Goal: Find specific page/section: Find specific page/section

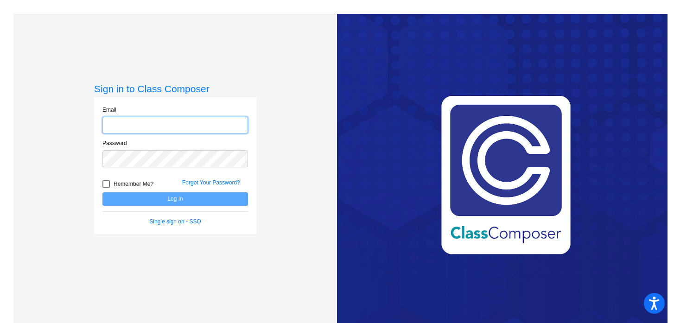
type input "[EMAIL_ADDRESS][DOMAIN_NAME]"
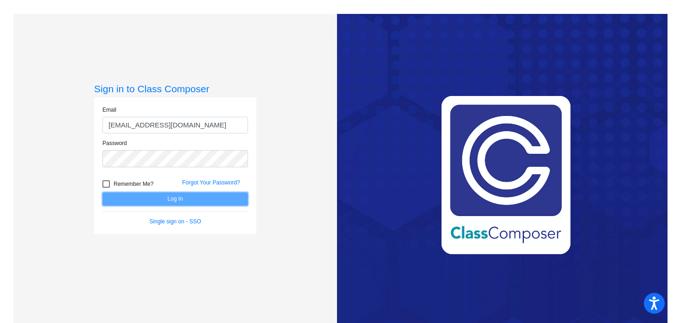
click at [170, 201] on button "Log In" at bounding box center [176, 199] width 146 height 13
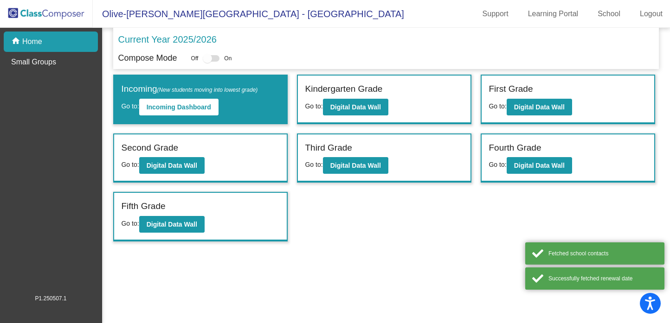
click at [358, 97] on div "Kindergarten Grade" at bounding box center [384, 91] width 159 height 16
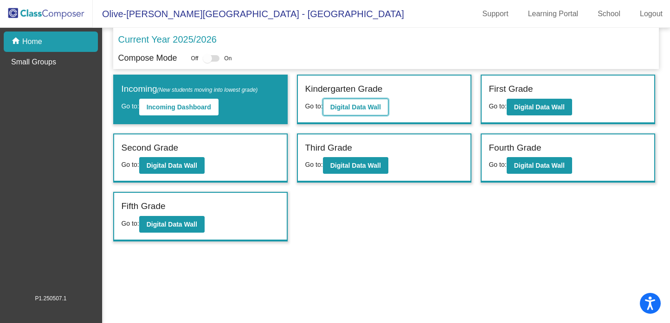
click at [355, 107] on b "Digital Data Wall" at bounding box center [355, 106] width 51 height 7
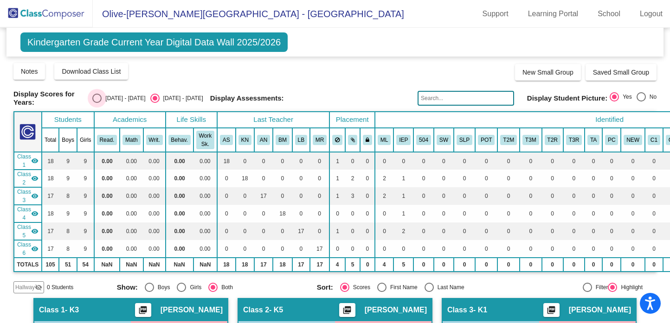
click at [102, 97] on div "Select an option" at bounding box center [96, 98] width 9 height 9
click at [97, 103] on input "[DATE] - [DATE]" at bounding box center [96, 103] width 0 height 0
radio input "true"
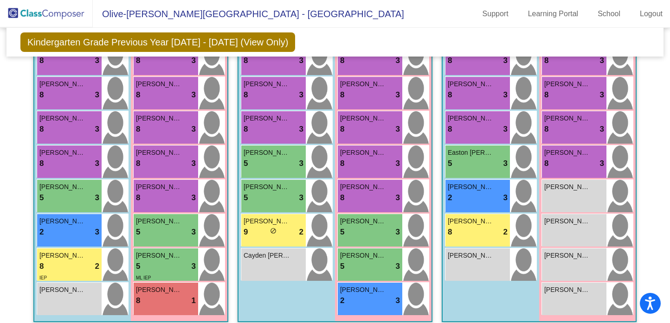
scroll to position [671, 0]
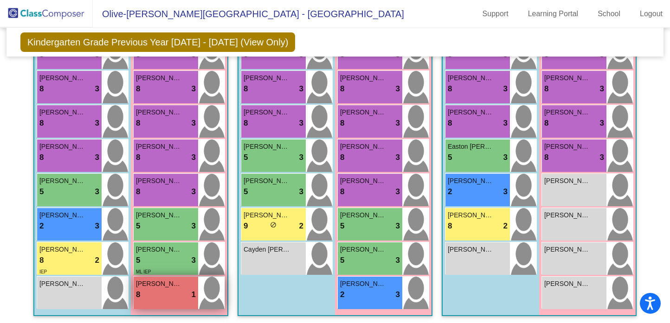
click at [163, 283] on span "[PERSON_NAME]" at bounding box center [159, 284] width 46 height 10
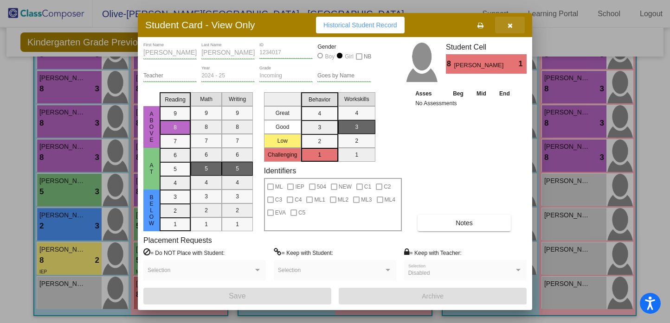
click at [507, 25] on button "button" at bounding box center [510, 25] width 30 height 17
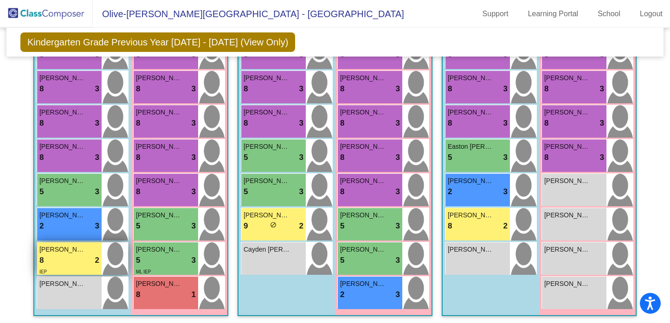
click at [82, 260] on div "8 lock do_not_disturb_alt 2" at bounding box center [69, 261] width 60 height 12
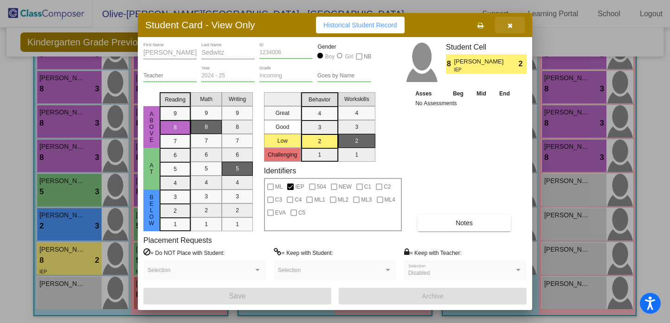
click at [508, 23] on icon "button" at bounding box center [509, 25] width 5 height 6
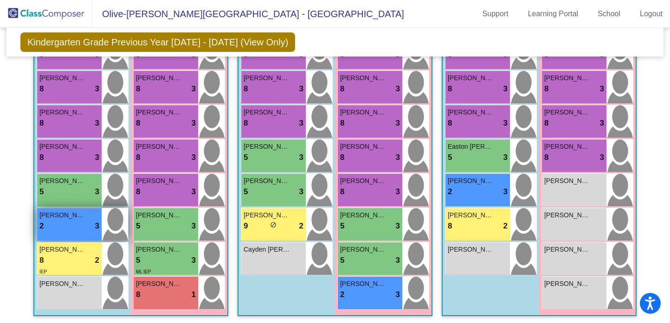
click at [56, 224] on div "2 lock do_not_disturb_alt 3" at bounding box center [69, 226] width 60 height 12
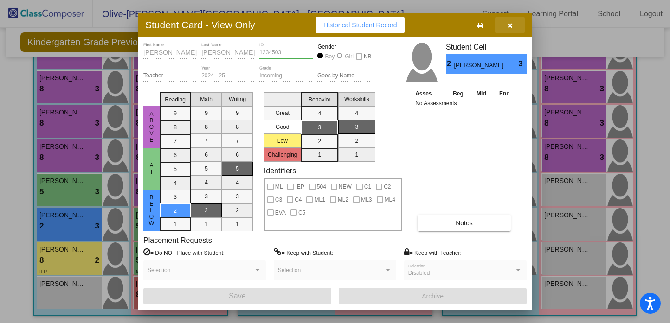
click at [508, 22] on icon "button" at bounding box center [509, 25] width 5 height 6
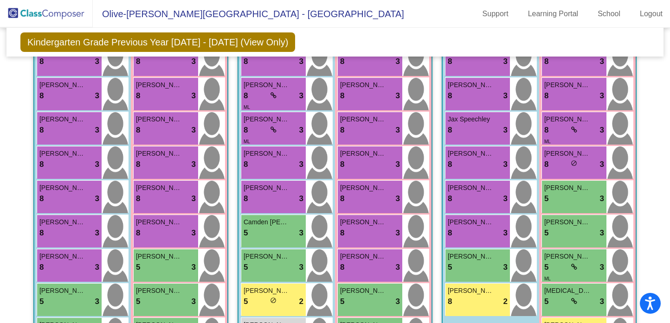
scroll to position [0, 0]
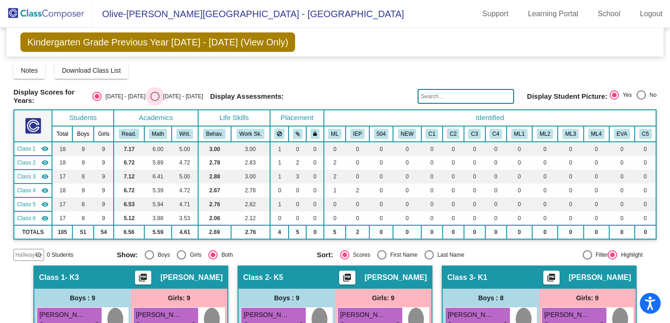
click at [155, 95] on div "Select an option" at bounding box center [154, 96] width 9 height 9
click at [155, 101] on input "[DATE] - [DATE]" at bounding box center [154, 101] width 0 height 0
radio input "true"
